Goal: Task Accomplishment & Management: Use online tool/utility

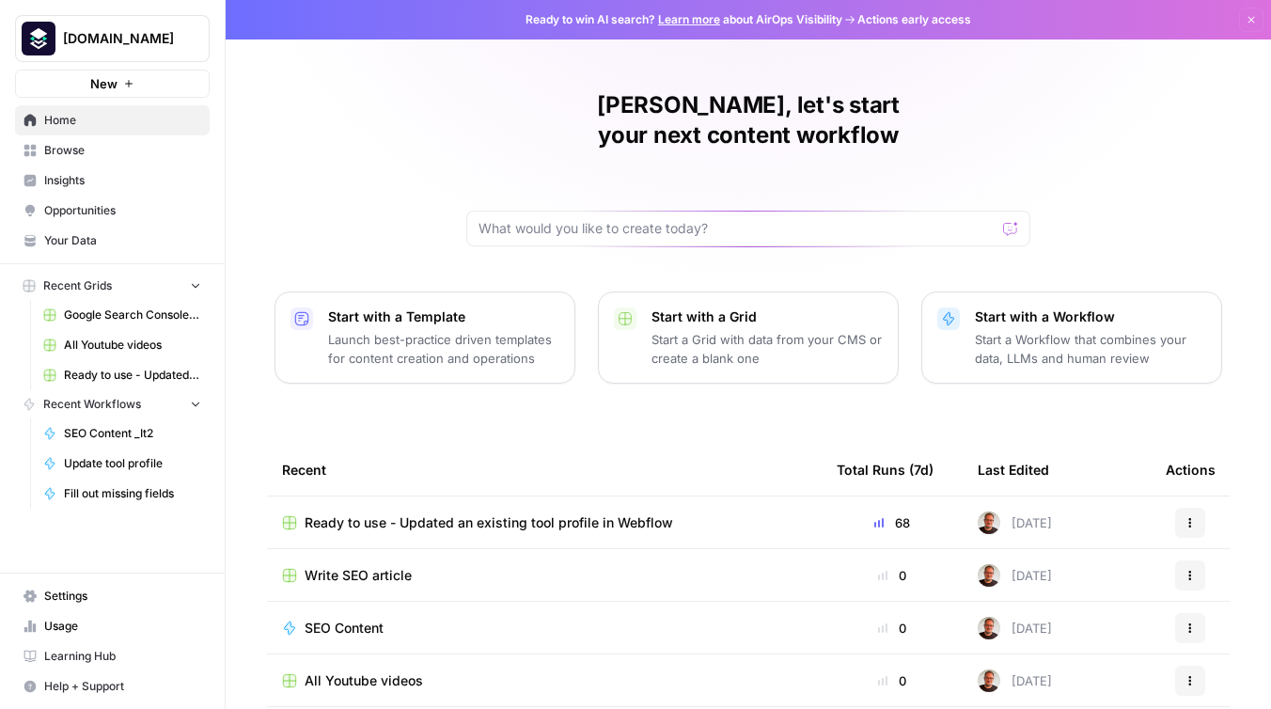
click at [430, 513] on span "Ready to use - Updated an existing tool profile in Webflow" at bounding box center [489, 522] width 368 height 19
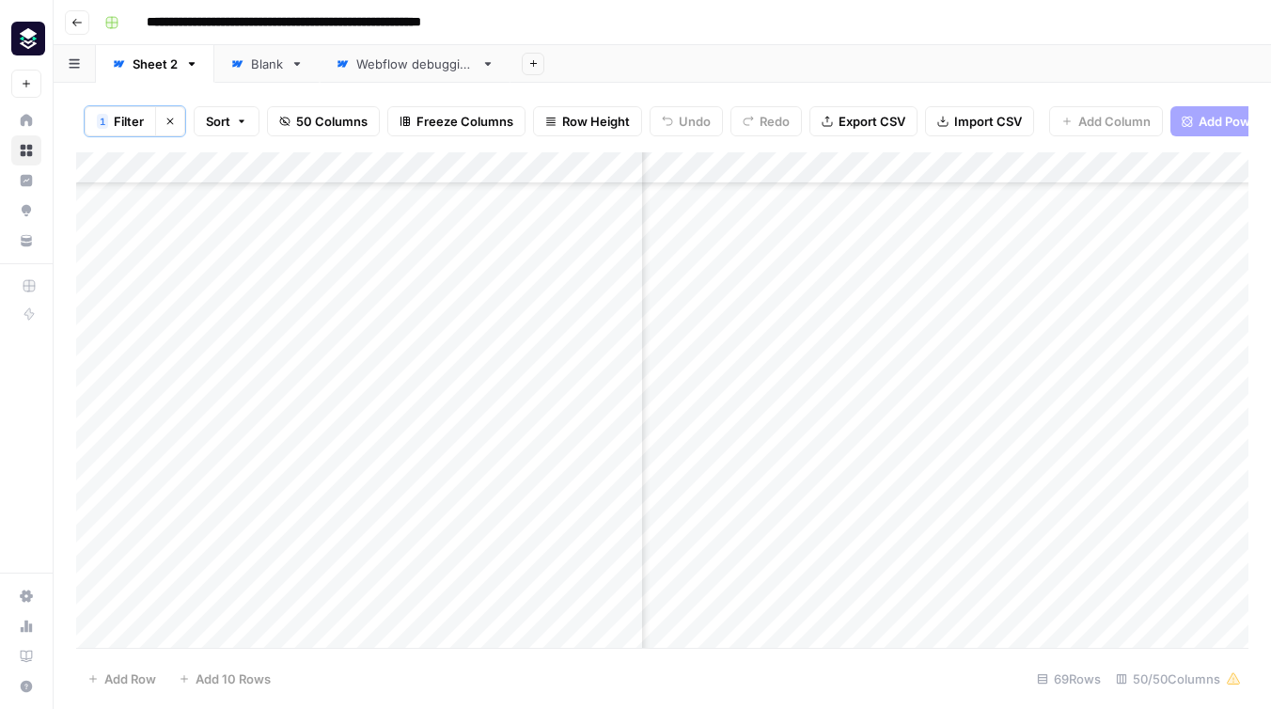
scroll to position [1737, 5321]
click at [948, 570] on div "Add Column" at bounding box center [662, 399] width 1172 height 495
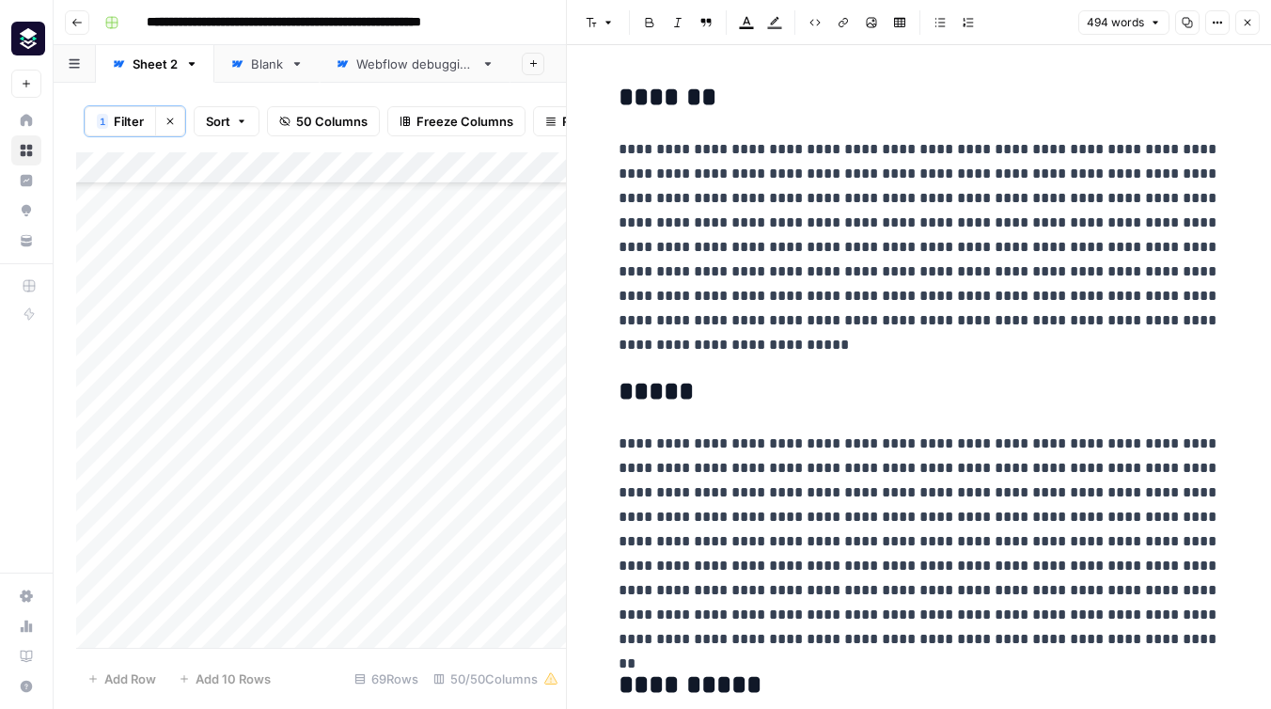
click at [1258, 16] on button "Close" at bounding box center [1247, 22] width 24 height 24
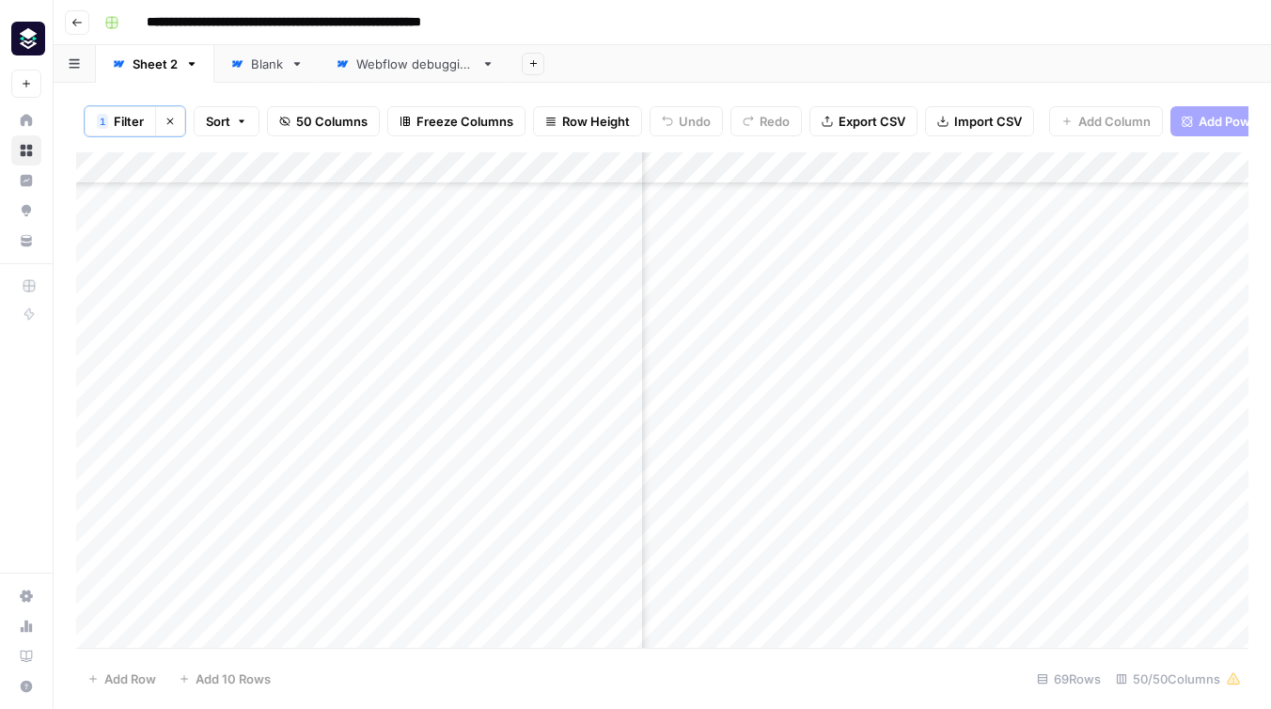
scroll to position [1737, 4997]
click at [1086, 165] on div "Add Column" at bounding box center [662, 399] width 1172 height 495
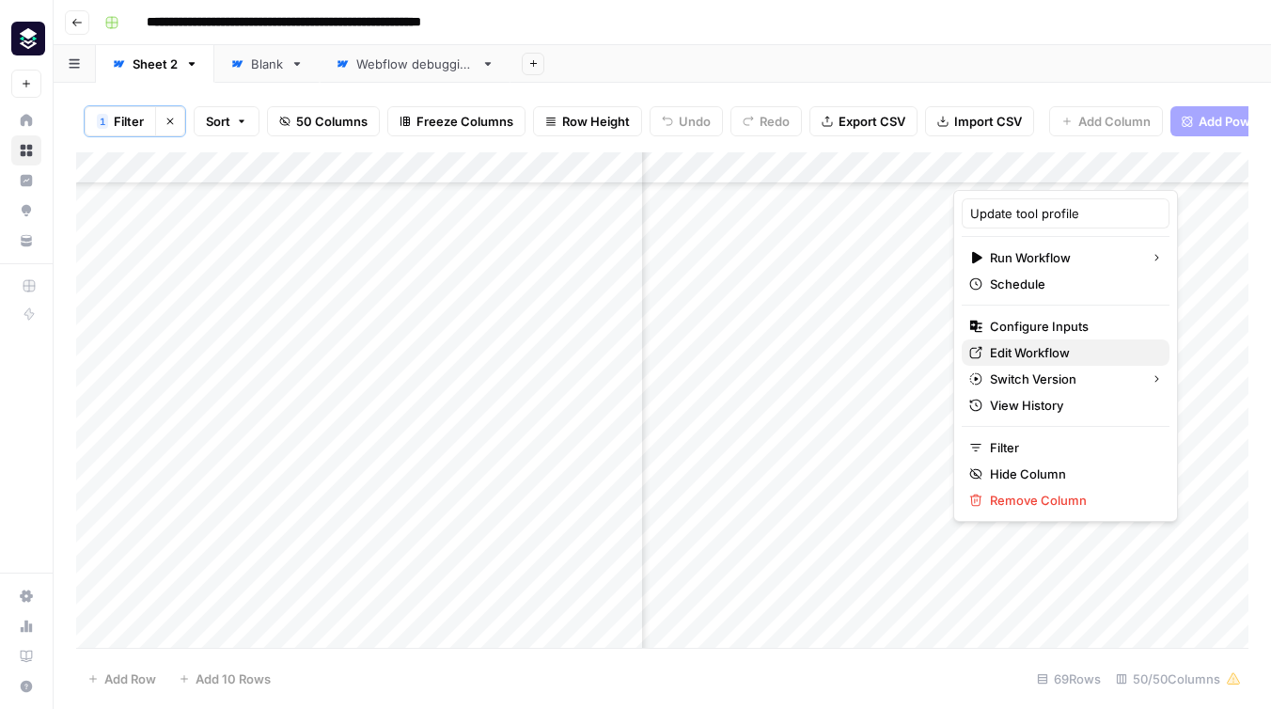
click at [1051, 354] on span "Edit Workflow" at bounding box center [1072, 352] width 164 height 19
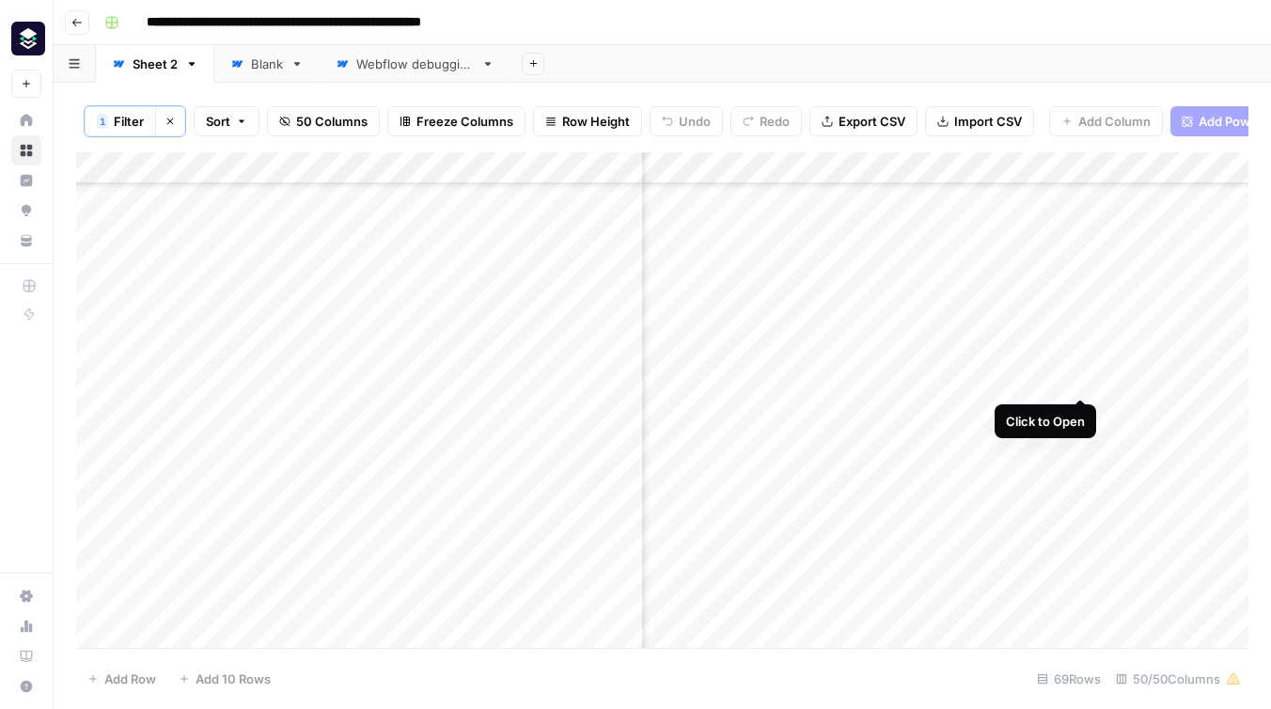
click at [1080, 382] on div "Add Column" at bounding box center [662, 399] width 1172 height 495
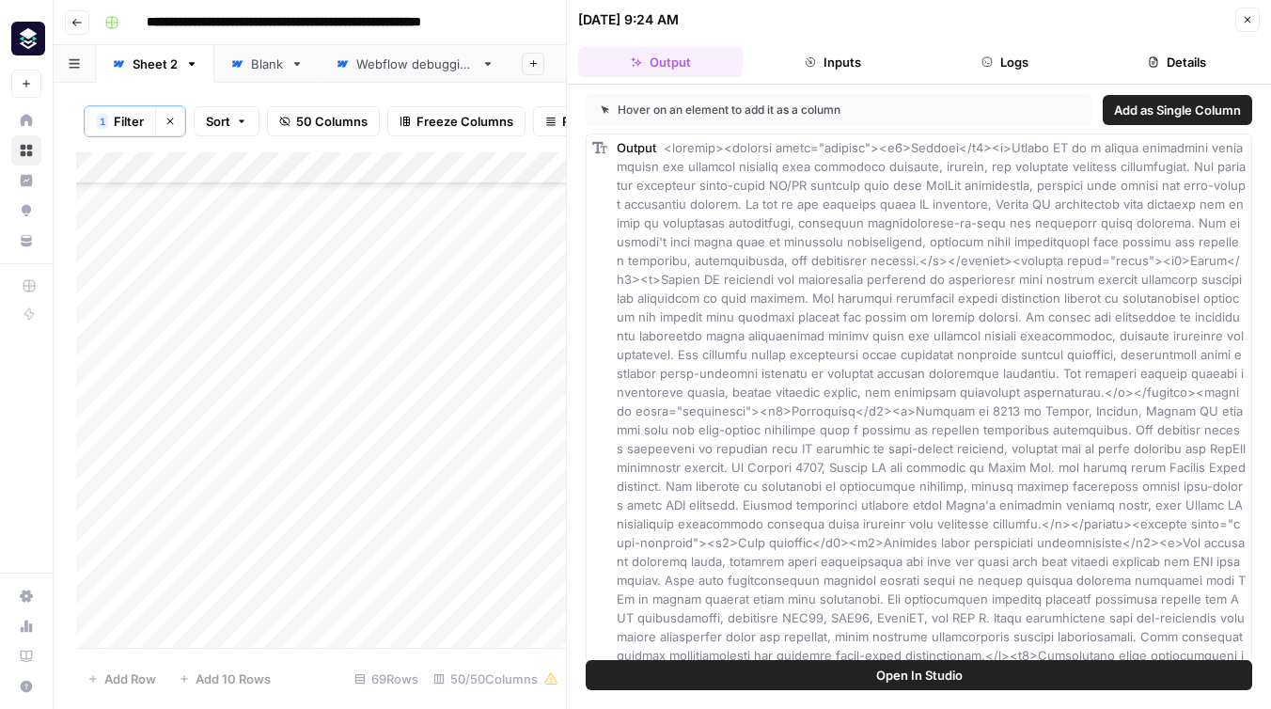
click at [1243, 17] on icon "button" at bounding box center [1247, 19] width 11 height 11
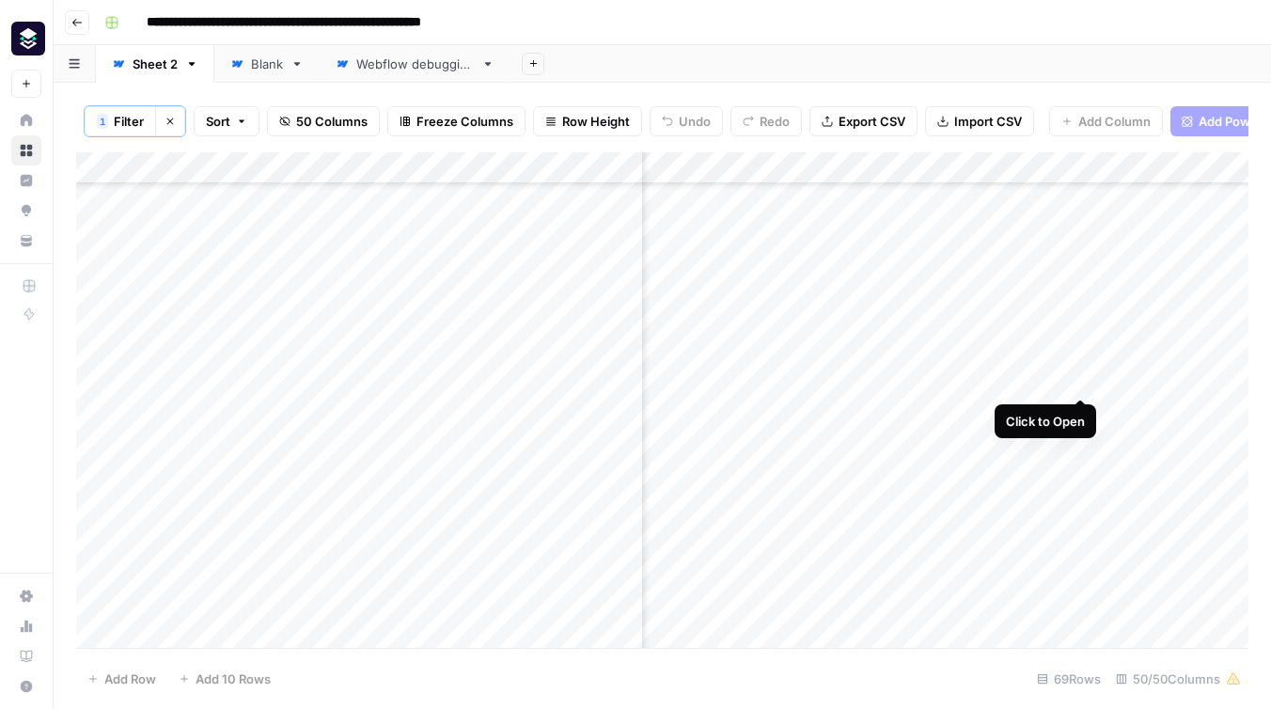
click at [1081, 375] on div "Add Column" at bounding box center [662, 399] width 1172 height 495
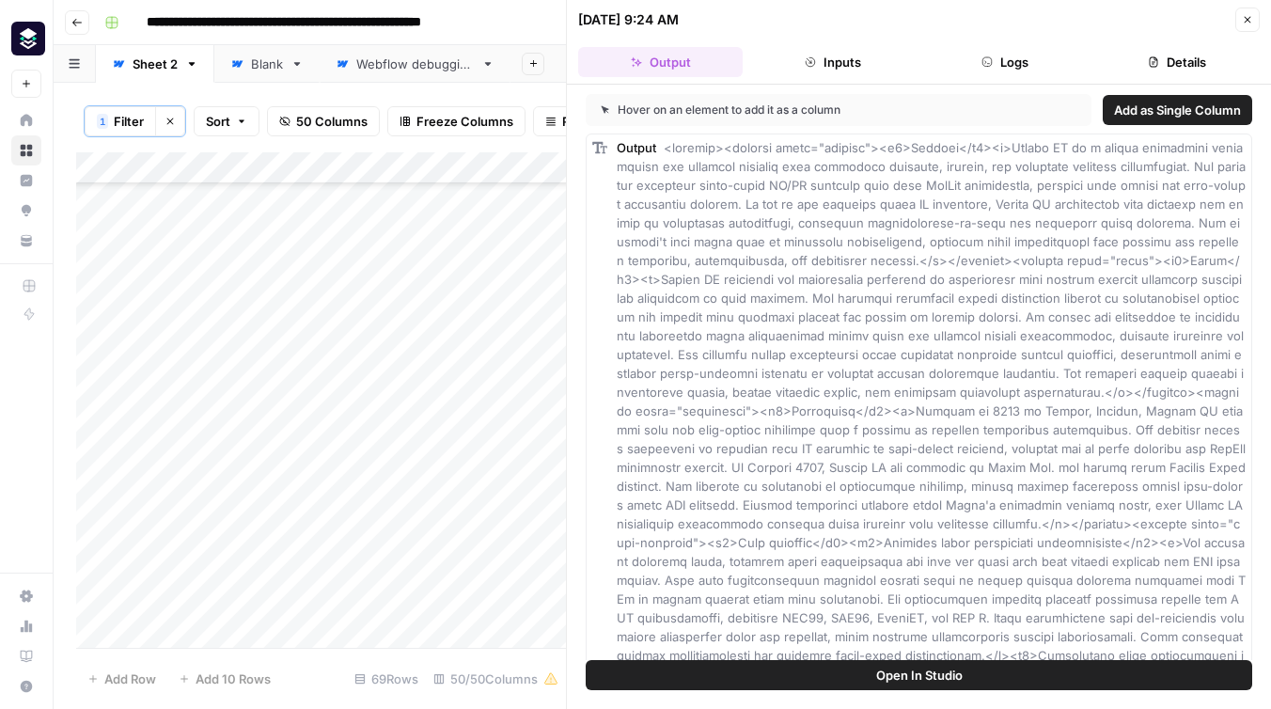
click at [1158, 60] on icon "button" at bounding box center [1153, 61] width 11 height 11
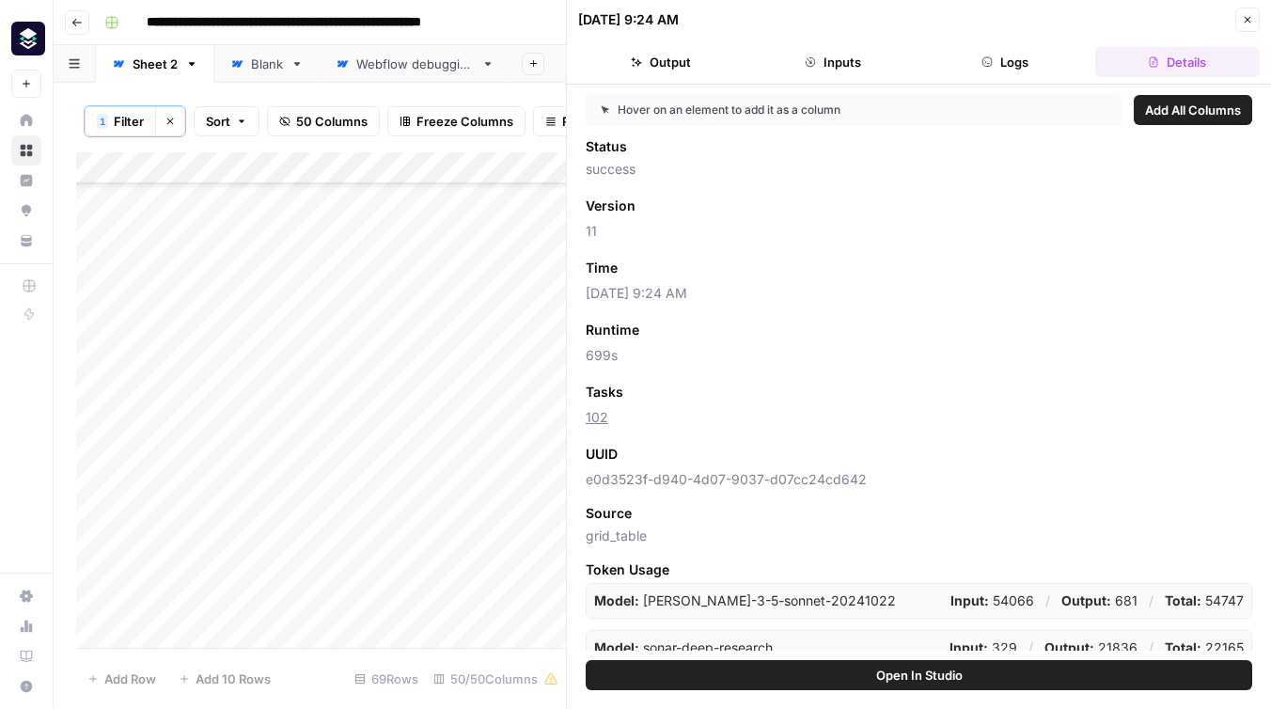
scroll to position [15, 0]
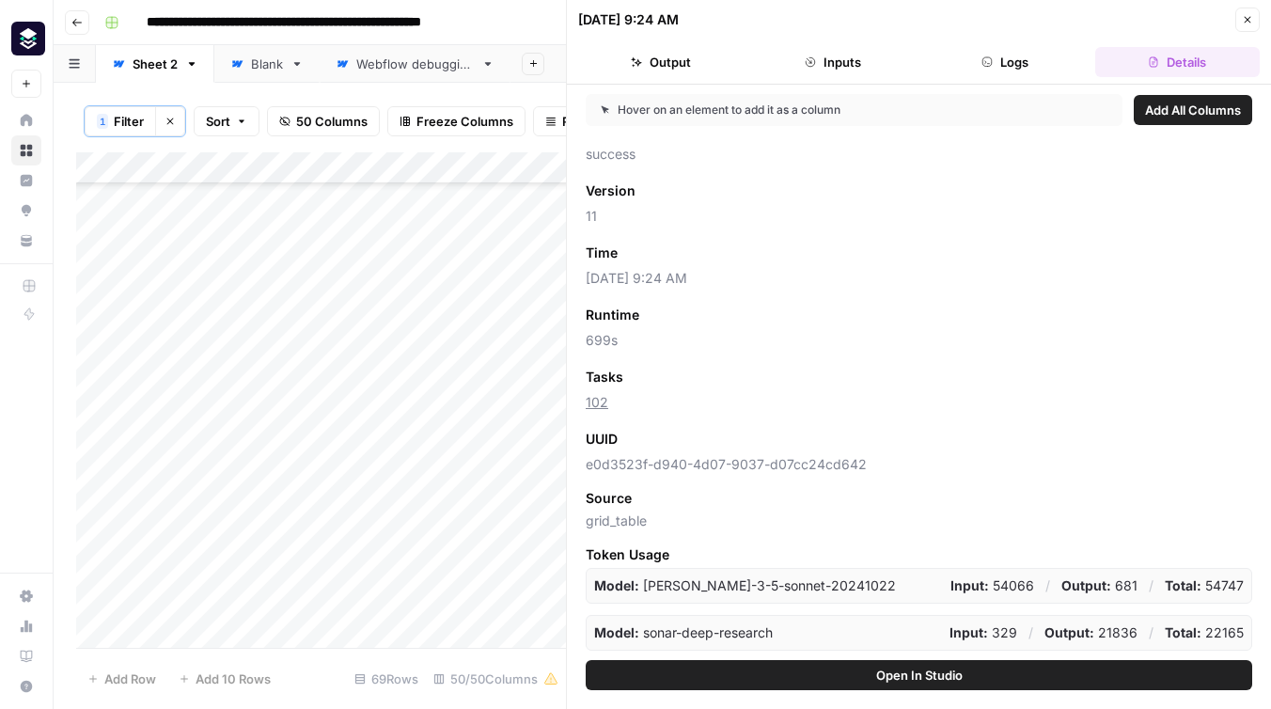
click at [1242, 24] on icon "button" at bounding box center [1247, 19] width 11 height 11
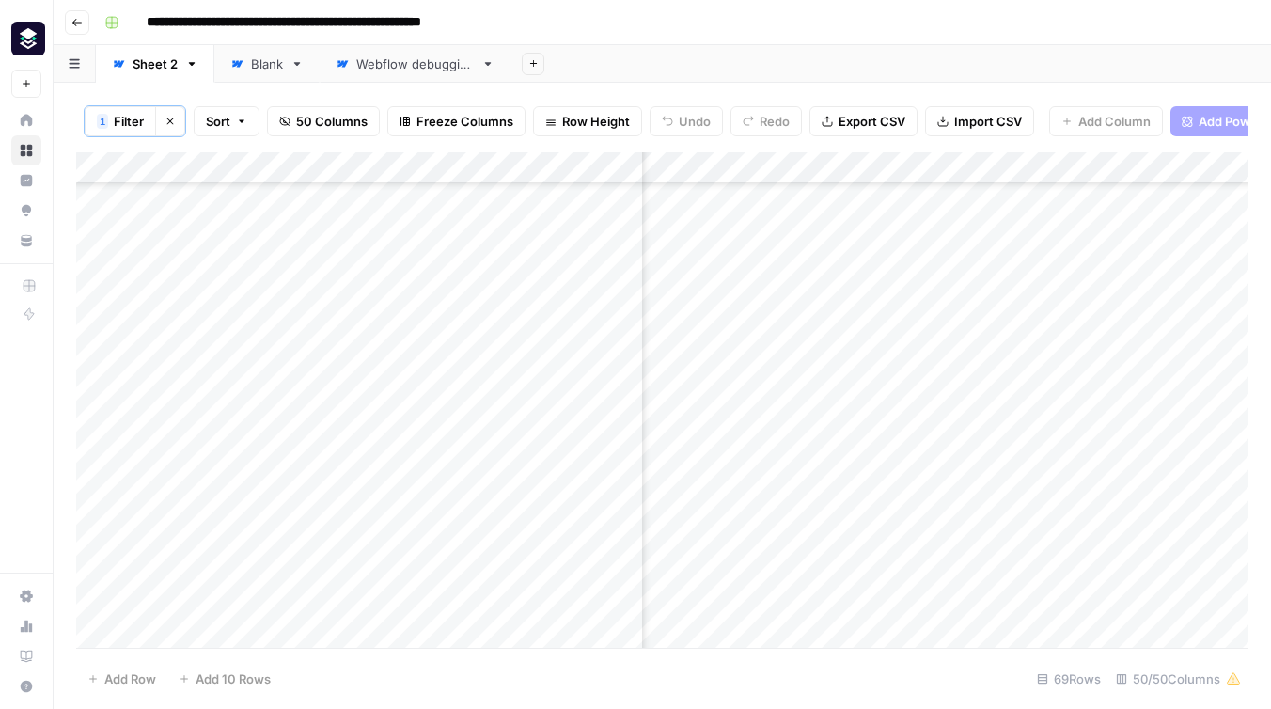
scroll to position [1737, 5221]
click at [1049, 377] on div "Add Column" at bounding box center [662, 399] width 1172 height 495
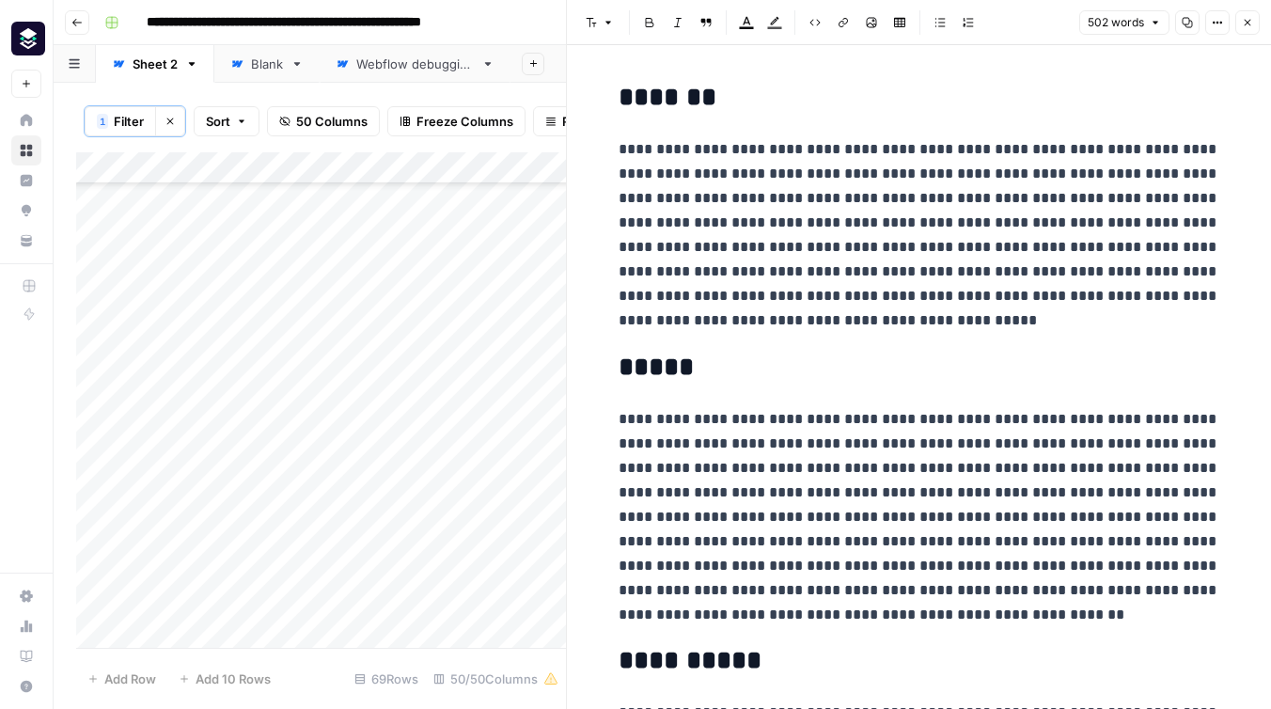
click at [1253, 31] on button "Close" at bounding box center [1247, 22] width 24 height 24
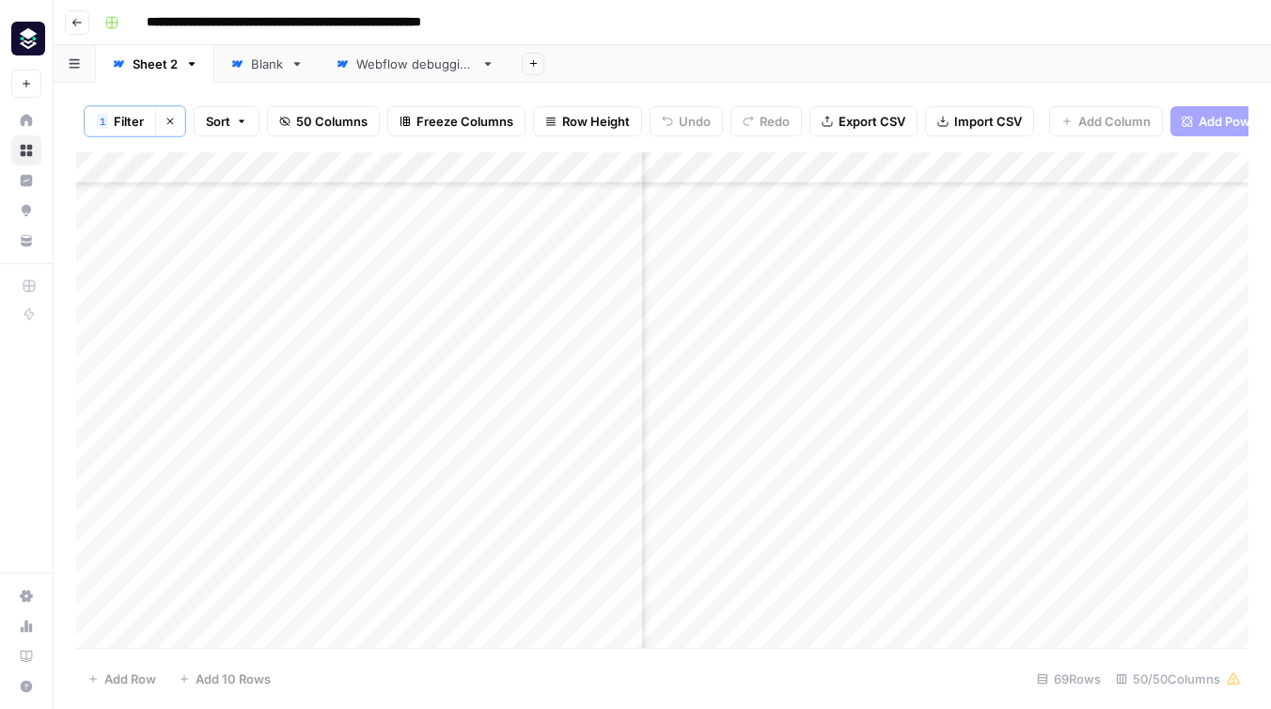
scroll to position [1737, 5418]
click at [1006, 380] on div "Add Column" at bounding box center [662, 399] width 1172 height 495
click at [901, 378] on div "Add Column" at bounding box center [662, 399] width 1172 height 495
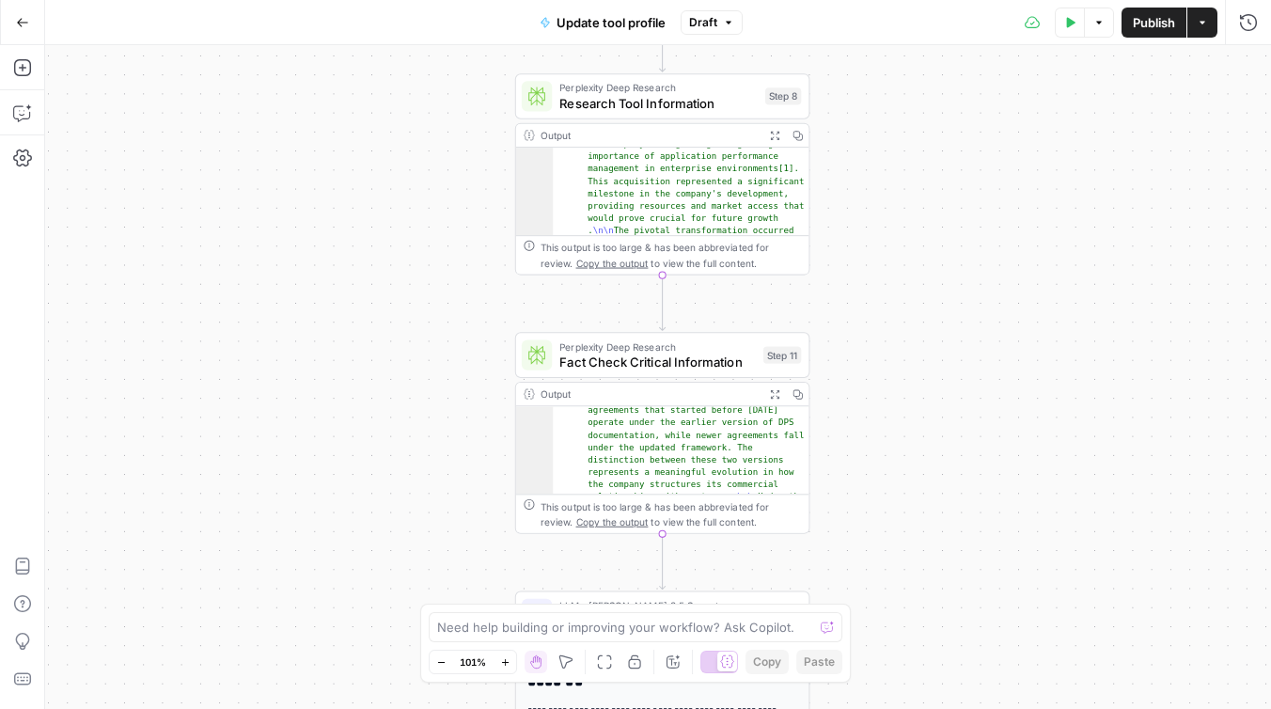
scroll to position [662, 0]
